Goal: Find specific page/section: Locate item on page

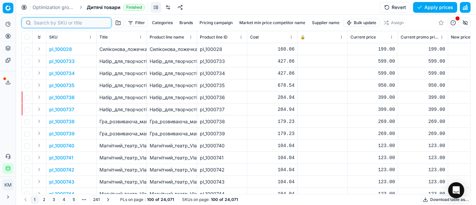
click at [39, 22] on input at bounding box center [70, 22] width 73 height 7
paste input "70.23"
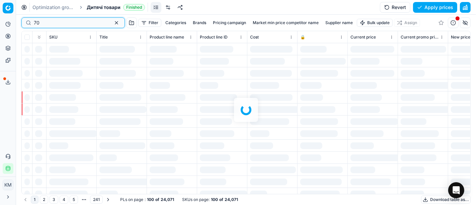
type input "7"
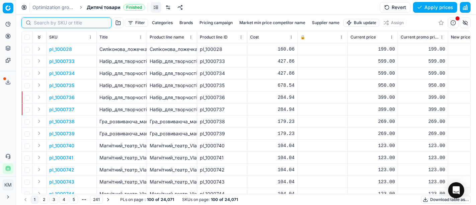
paste input "447563"
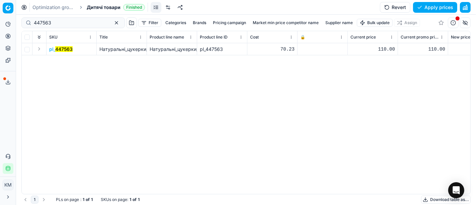
click at [58, 51] on mark "447563" at bounding box center [63, 49] width 17 height 6
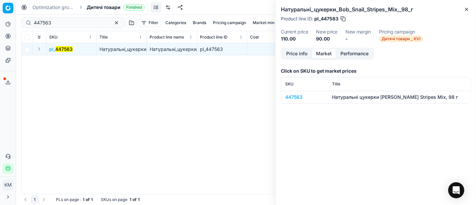
click at [327, 52] on button "Market" at bounding box center [324, 54] width 24 height 10
click at [292, 97] on div "447563" at bounding box center [304, 97] width 39 height 7
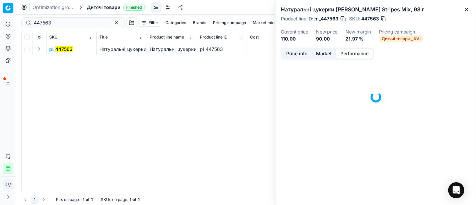
click at [342, 51] on button "Performance" at bounding box center [354, 54] width 37 height 10
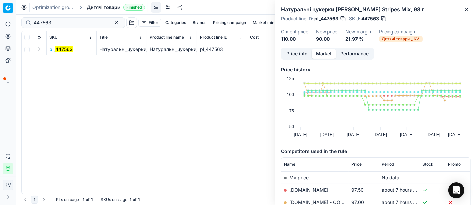
click at [327, 53] on button "Market" at bounding box center [324, 54] width 24 height 10
drag, startPoint x: 58, startPoint y: 26, endPoint x: 0, endPoint y: 9, distance: 60.8
click at [0, 9] on div "Pricing platform Analytics Pricing Product portfolio Templates Export service 6…" at bounding box center [238, 102] width 476 height 205
click at [60, 24] on input "447563" at bounding box center [70, 22] width 73 height 7
type input "4"
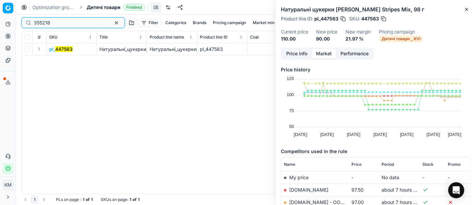
type input "355218"
click at [64, 51] on mark "355218" at bounding box center [63, 49] width 16 height 6
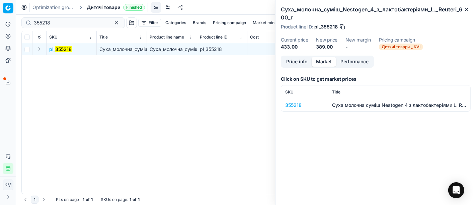
click at [295, 102] on div "355218" at bounding box center [304, 105] width 39 height 7
